Goal: Information Seeking & Learning: Learn about a topic

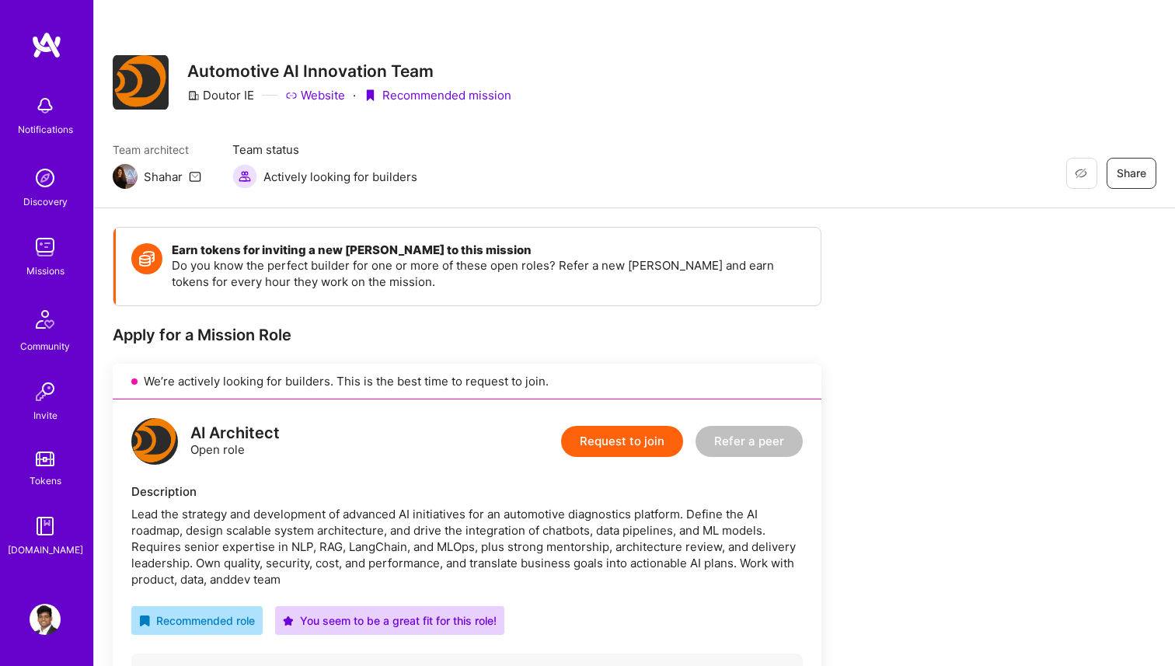
click at [38, 256] on img at bounding box center [45, 247] width 31 height 31
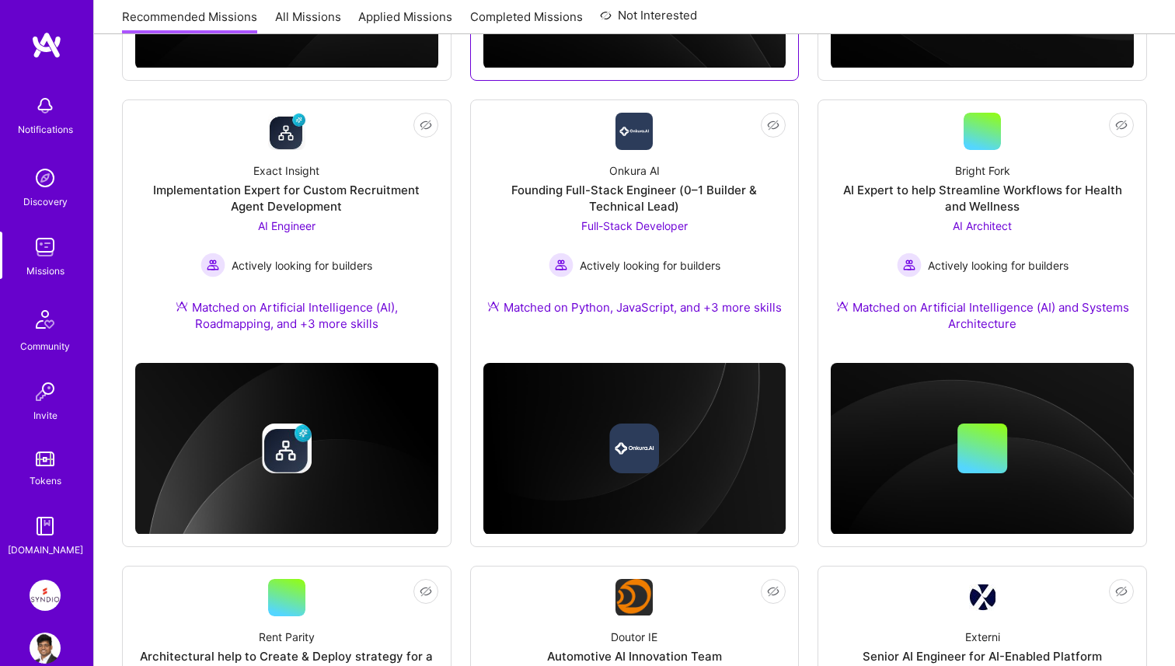
scroll to position [608, 0]
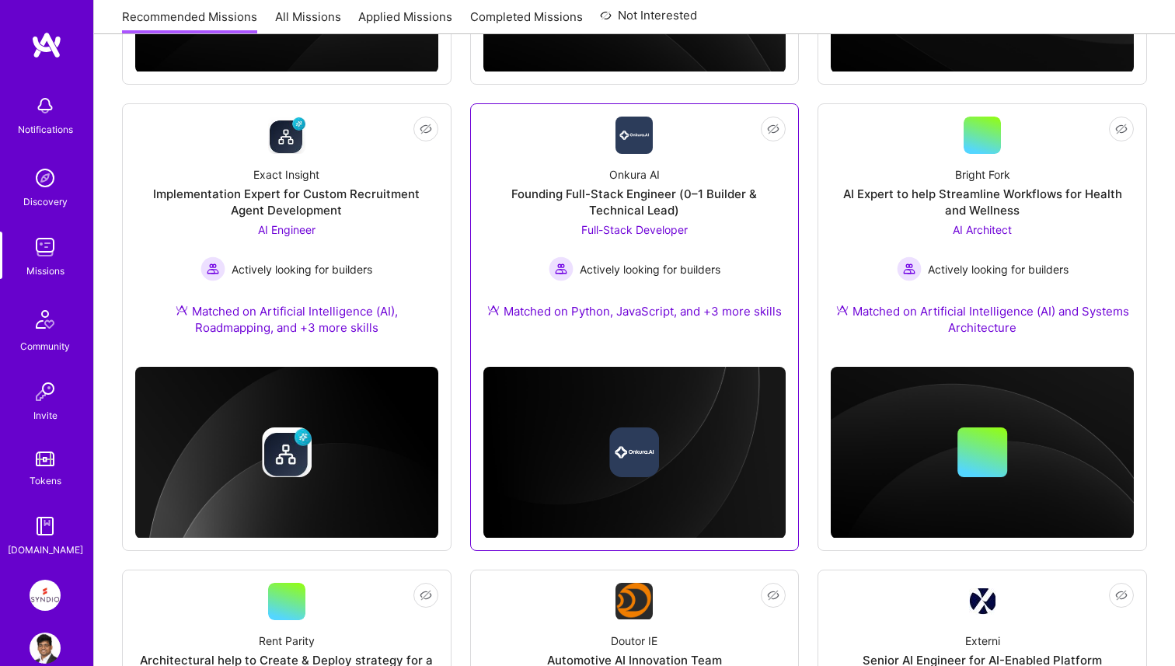
click at [755, 198] on div "Founding Full-Stack Engineer (0–1 Builder & Technical Lead)" at bounding box center [635, 202] width 303 height 33
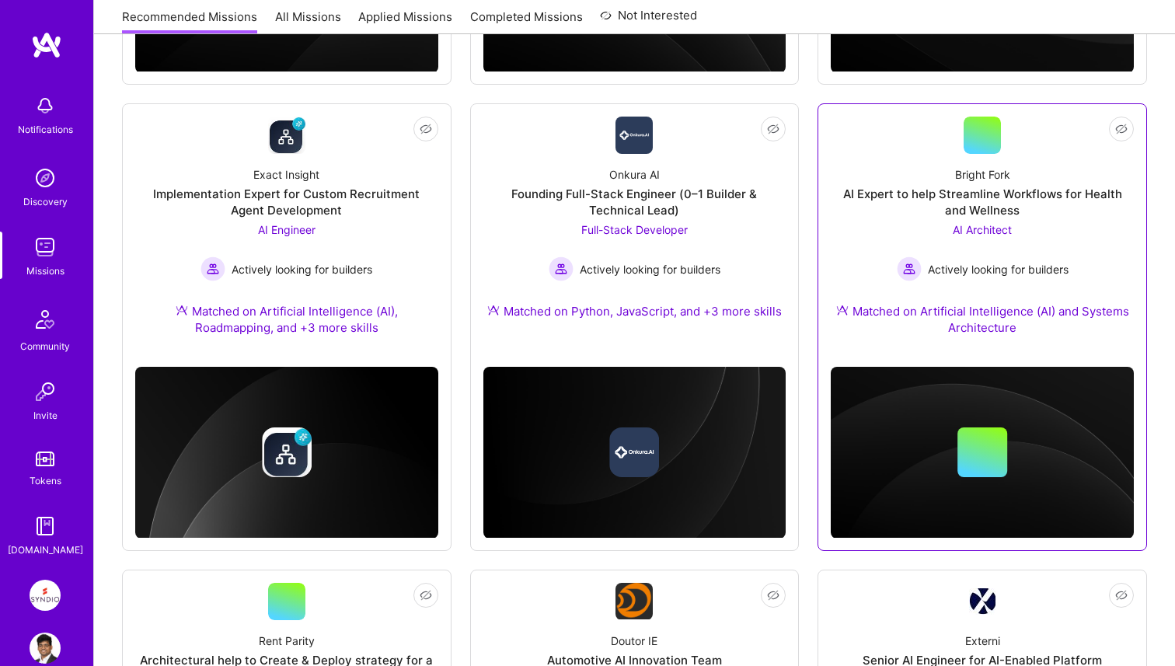
click at [899, 208] on div "AI Expert to help Streamline Workflows for Health and Wellness" at bounding box center [982, 202] width 303 height 33
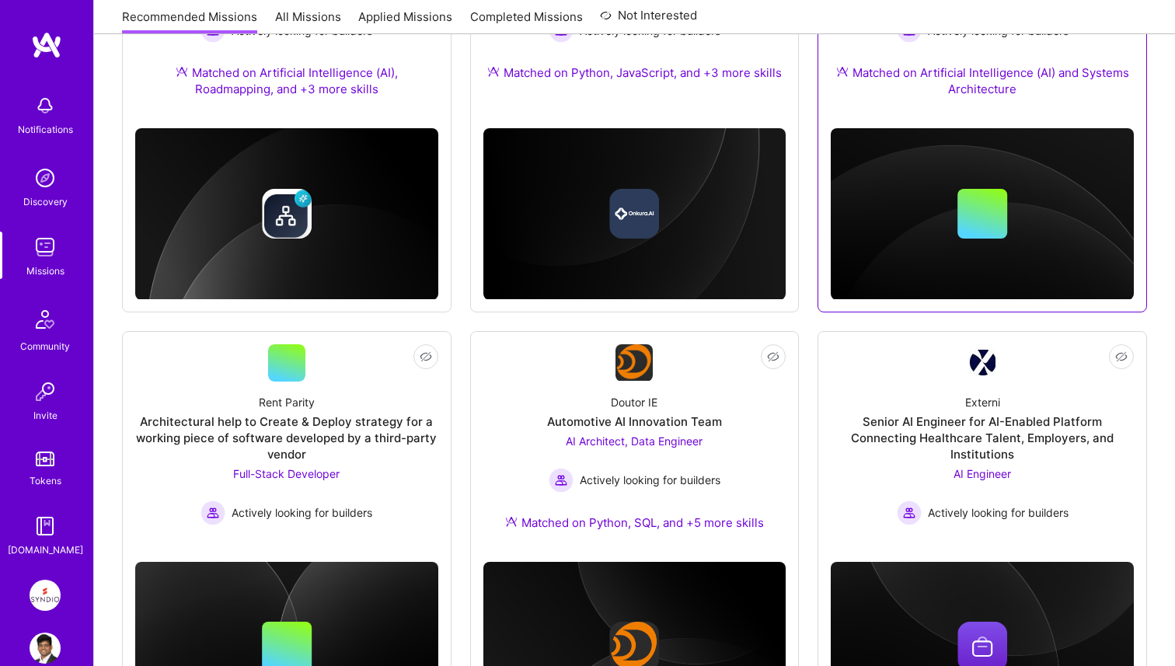
scroll to position [878, 0]
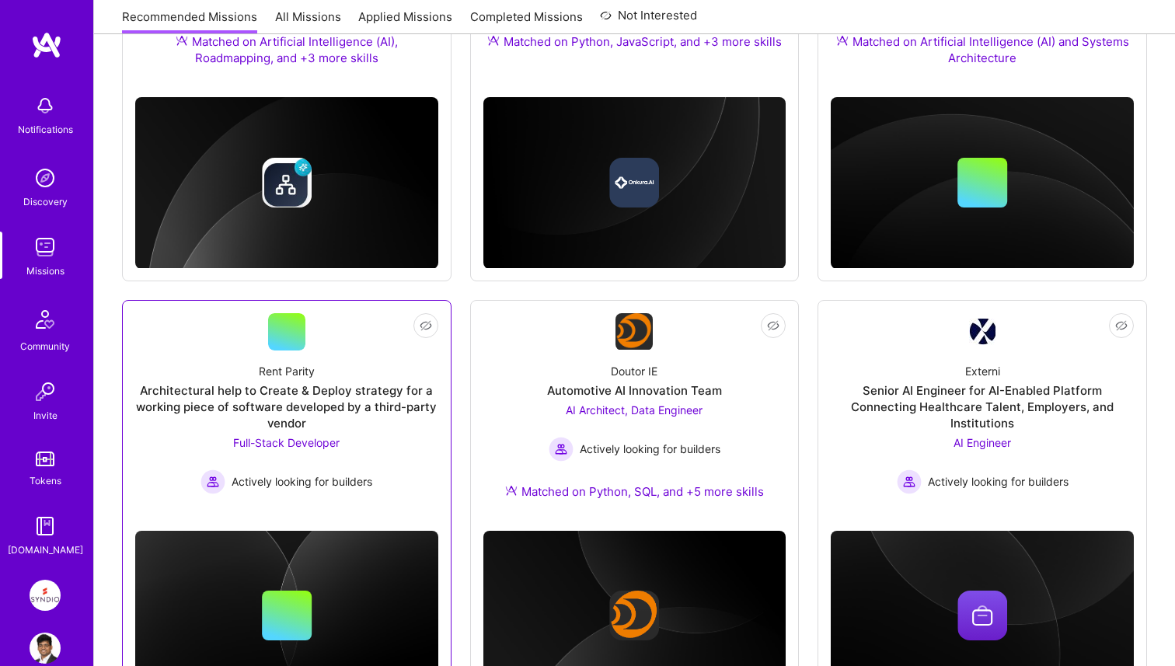
click at [328, 414] on div "Architectural help to Create & Deploy strategy for a working piece of software …" at bounding box center [286, 406] width 303 height 49
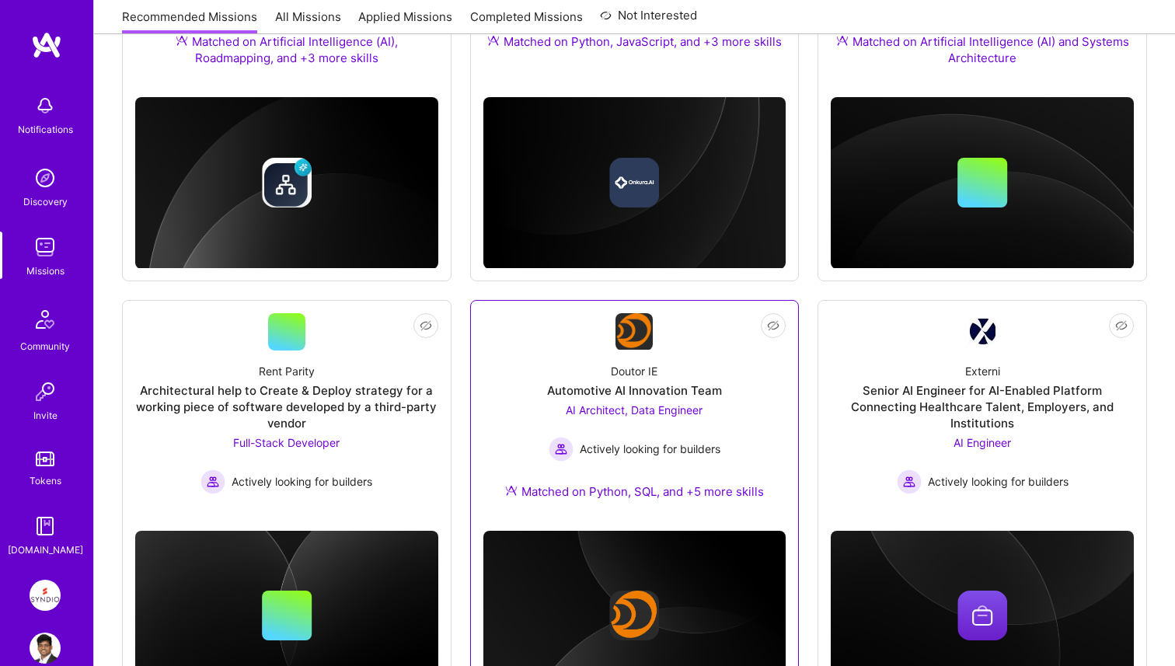
click at [611, 403] on span "AI Architect, Data Engineer" at bounding box center [634, 409] width 137 height 13
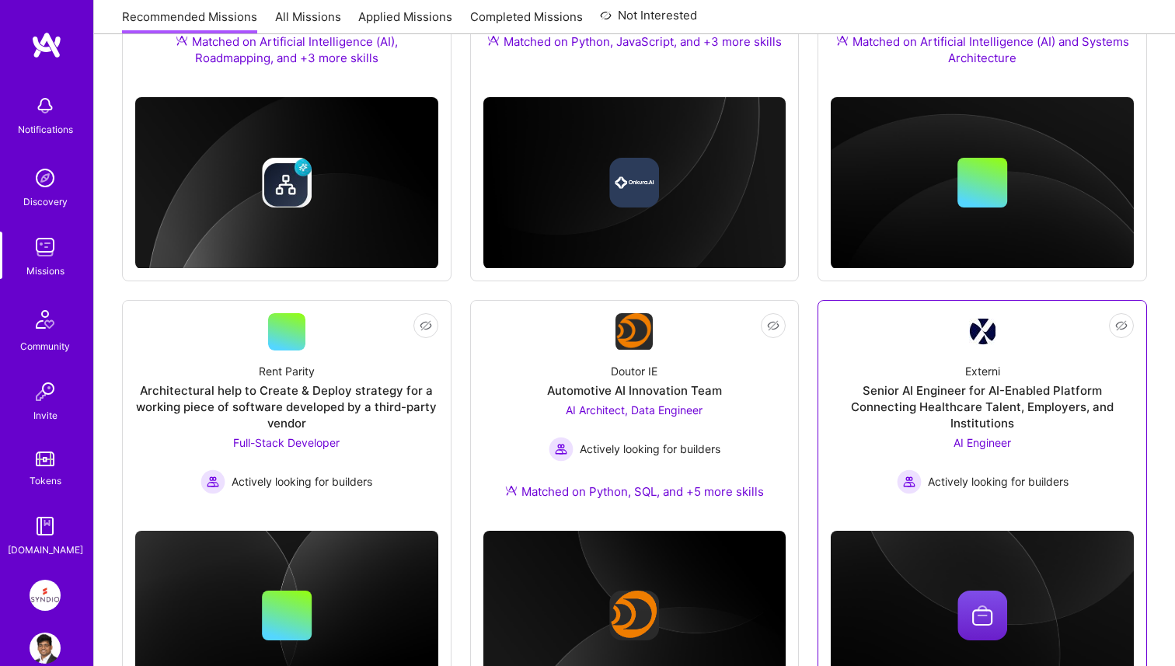
click at [906, 439] on div "AI Engineer Actively looking for builders" at bounding box center [983, 465] width 172 height 60
